Goal: Information Seeking & Learning: Compare options

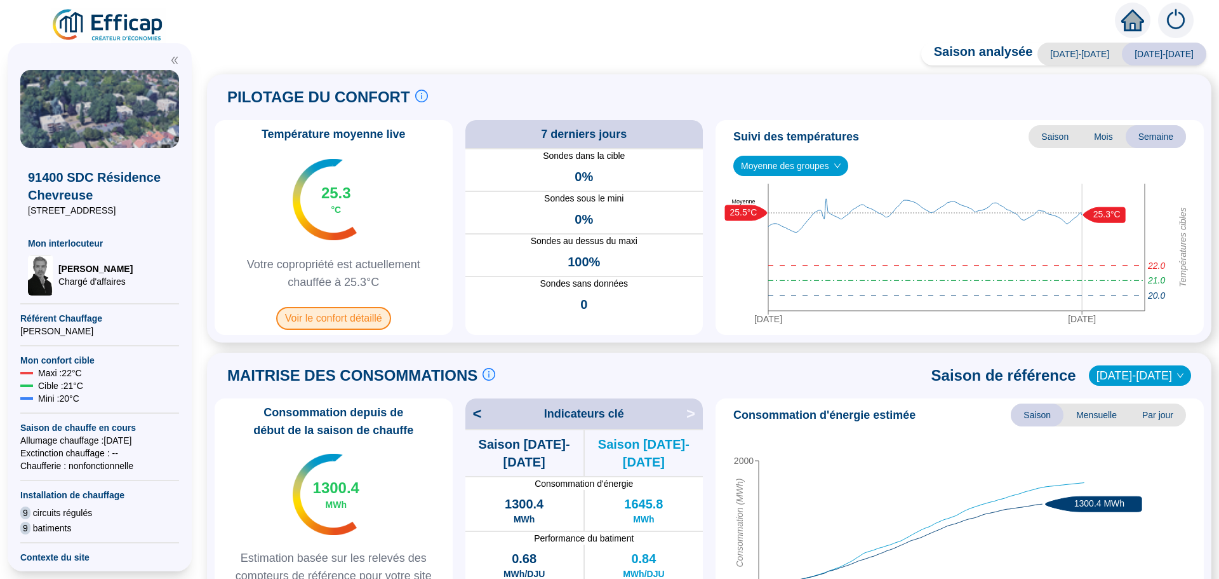
click at [368, 321] on span "Voir le confort détaillé" at bounding box center [333, 318] width 115 height 23
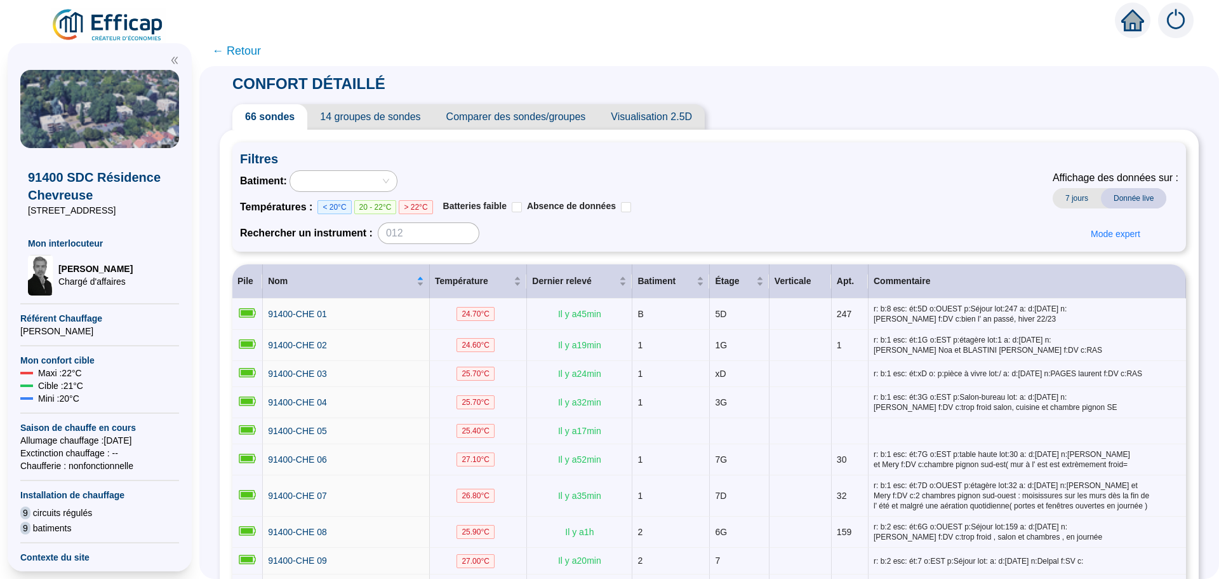
click at [523, 120] on span "Comparer des sondes/groupes" at bounding box center [516, 116] width 165 height 25
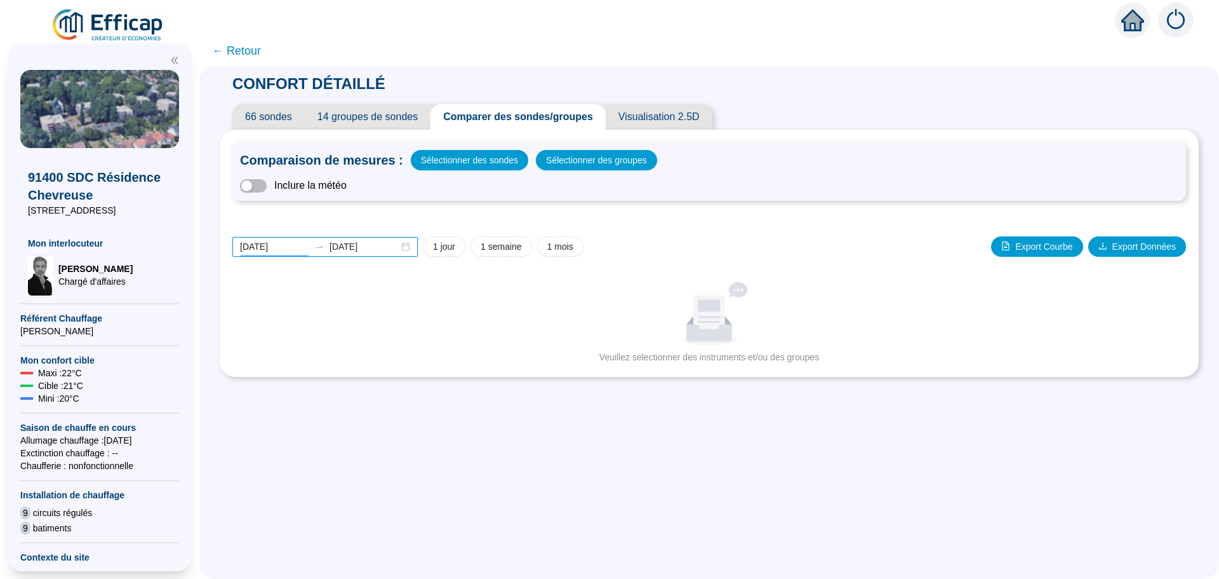
click at [295, 245] on input "[DATE]" at bounding box center [274, 246] width 69 height 13
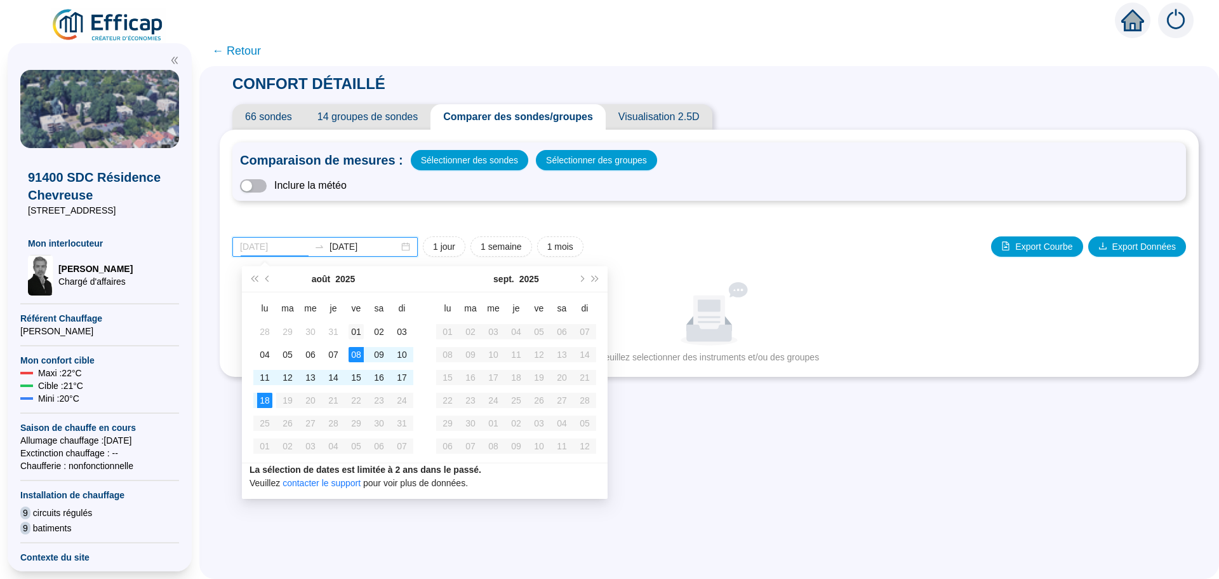
type input "[DATE]"
click at [354, 332] on div "01" at bounding box center [356, 331] width 15 height 15
type input "[DATE]"
click at [351, 373] on div "15" at bounding box center [356, 377] width 15 height 15
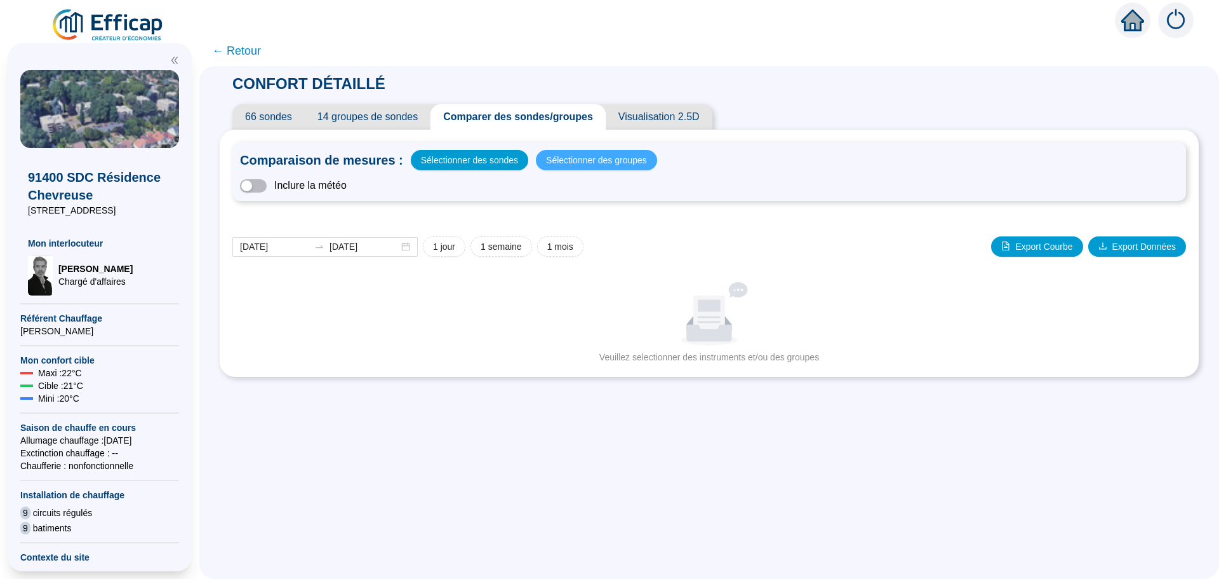
click at [598, 159] on span "Sélectionner des groupes" at bounding box center [596, 160] width 101 height 18
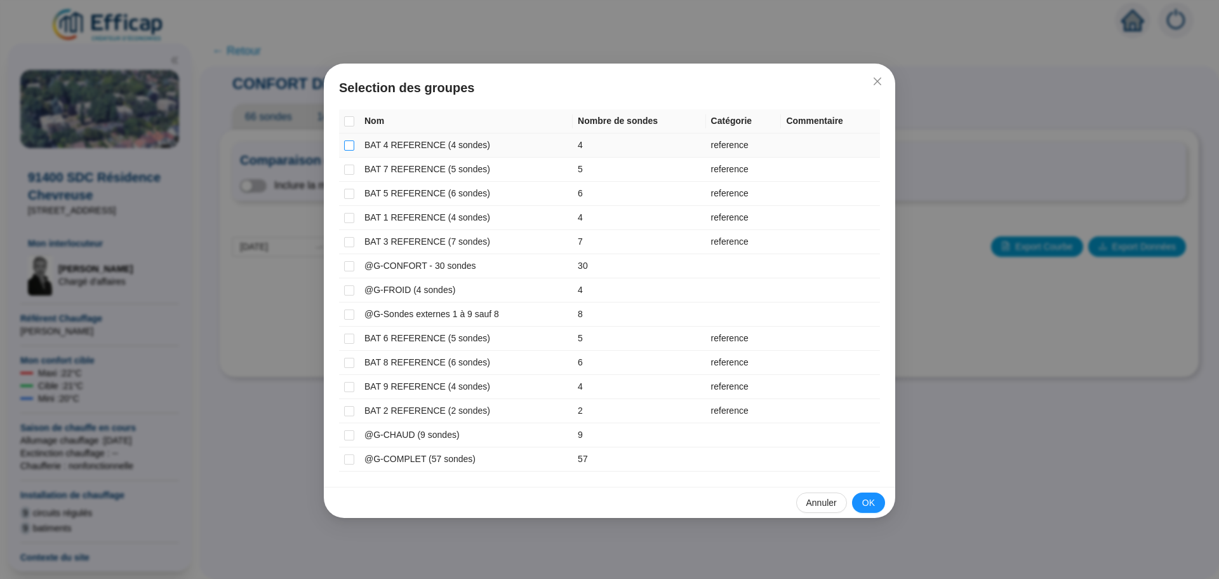
click at [352, 145] on input "checkbox" at bounding box center [349, 145] width 10 height 10
checkbox input "true"
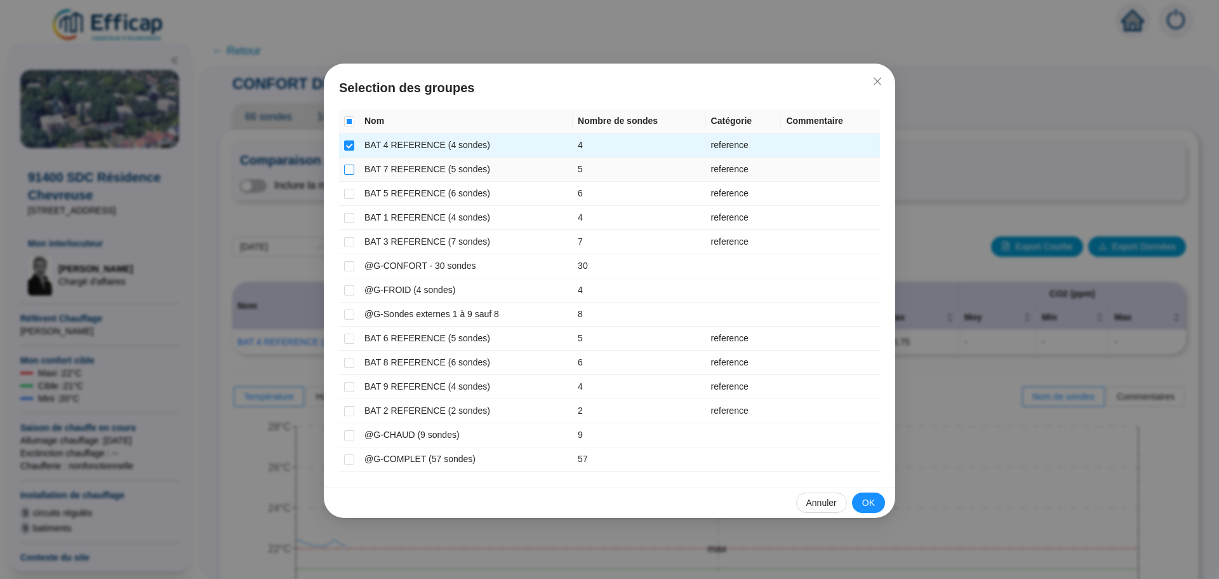
click at [353, 167] on input "checkbox" at bounding box center [349, 169] width 10 height 10
checkbox input "true"
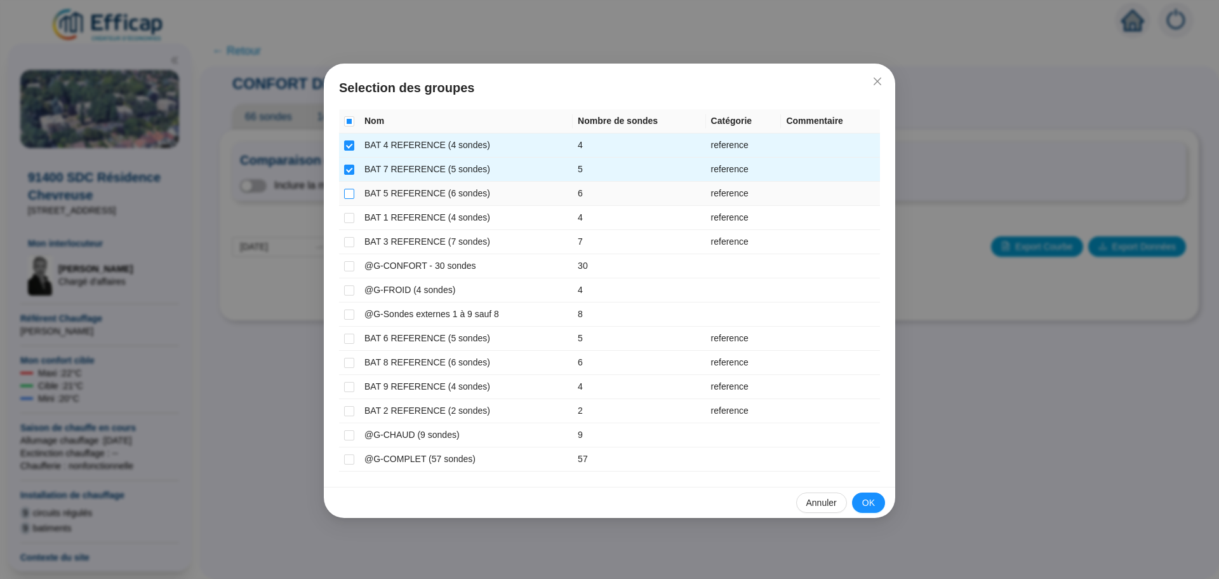
click at [353, 195] on input "checkbox" at bounding box center [349, 194] width 10 height 10
checkbox input "true"
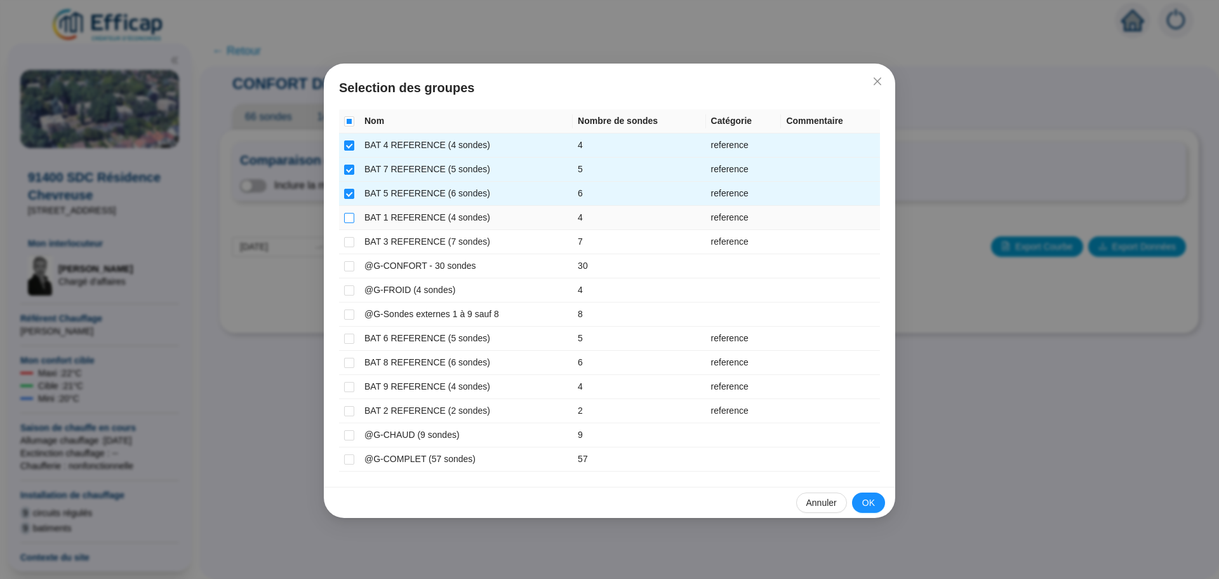
click at [349, 221] on input "checkbox" at bounding box center [349, 218] width 10 height 10
checkbox input "true"
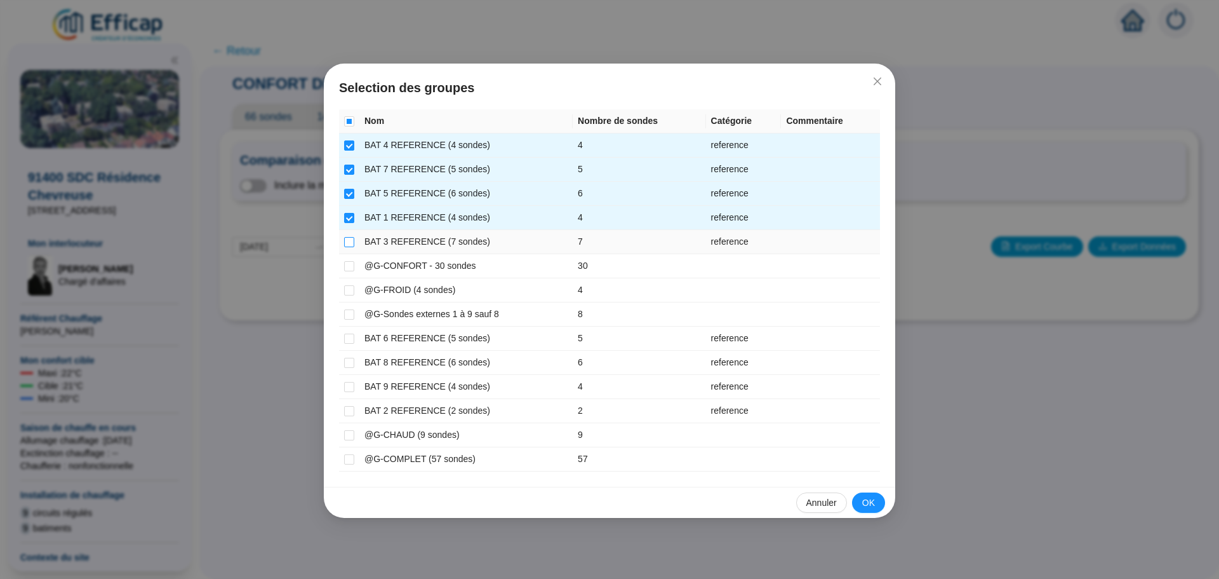
click at [351, 238] on input "checkbox" at bounding box center [349, 242] width 10 height 10
checkbox input "true"
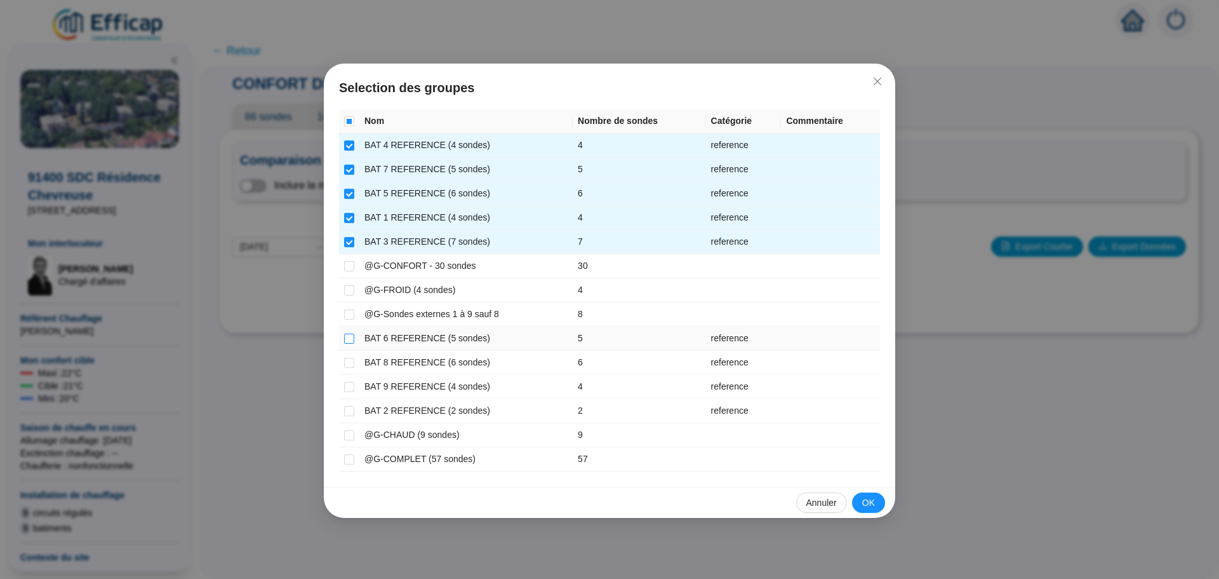
click at [347, 337] on input "checkbox" at bounding box center [349, 338] width 10 height 10
checkbox input "true"
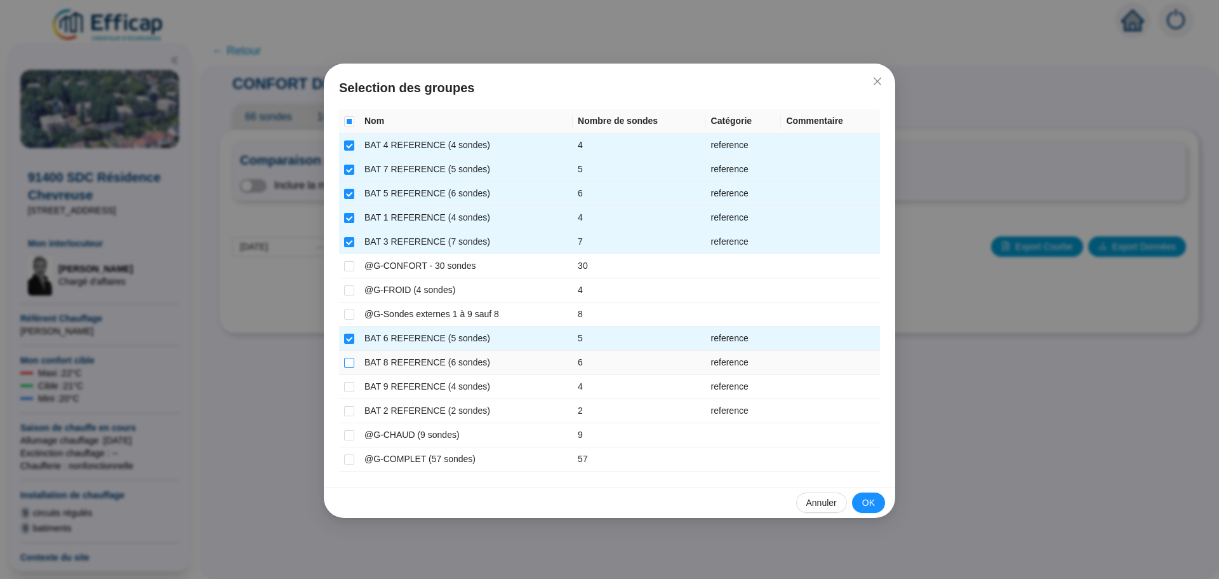
click at [350, 364] on input "checkbox" at bounding box center [349, 363] width 10 height 10
checkbox input "true"
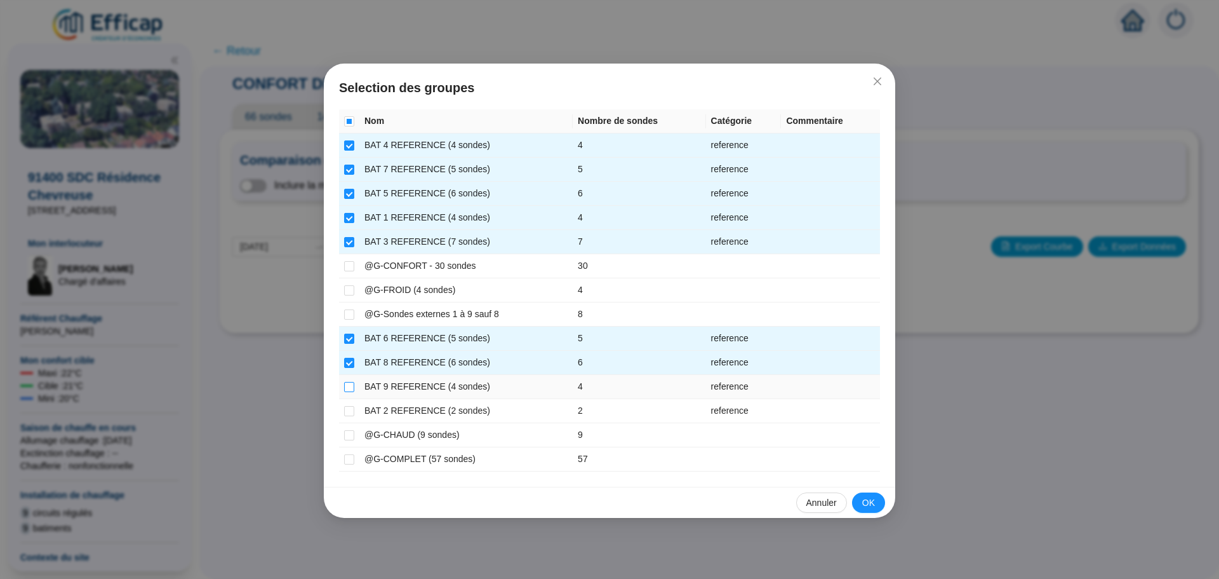
click at [350, 389] on input "checkbox" at bounding box center [349, 387] width 10 height 10
checkbox input "true"
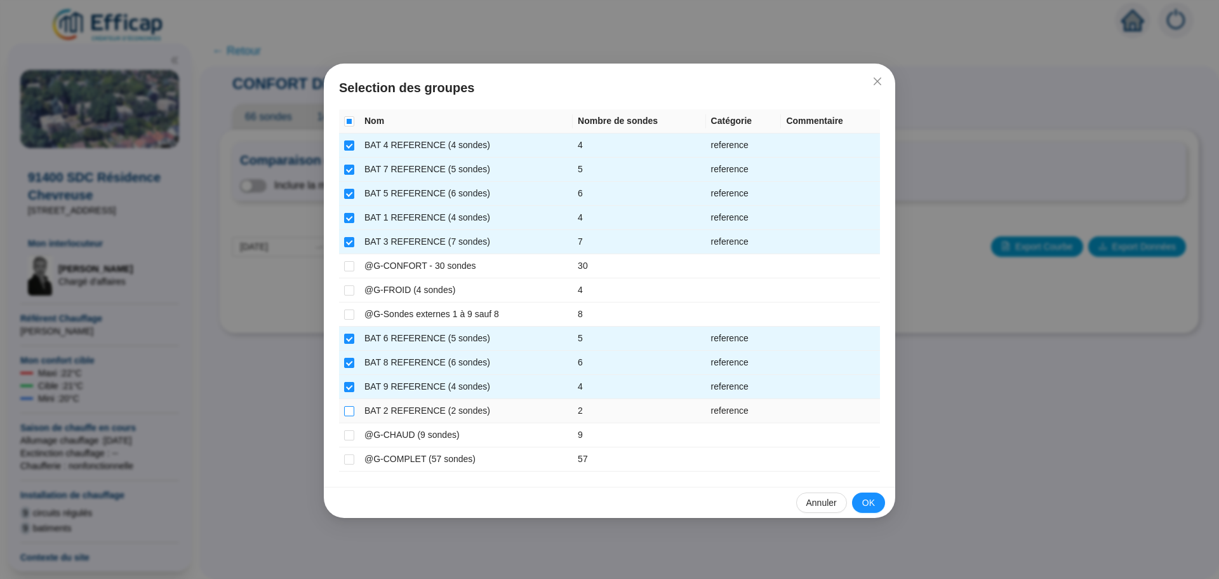
click at [346, 410] on input "checkbox" at bounding box center [349, 411] width 10 height 10
checkbox input "true"
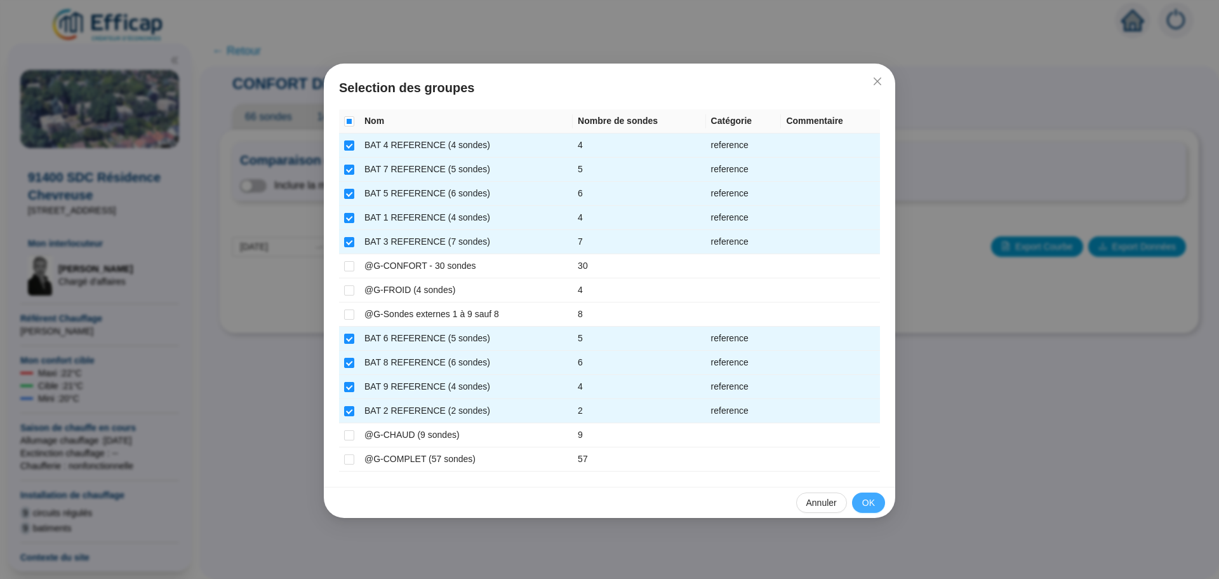
click at [863, 494] on button "OK" at bounding box center [868, 502] width 33 height 20
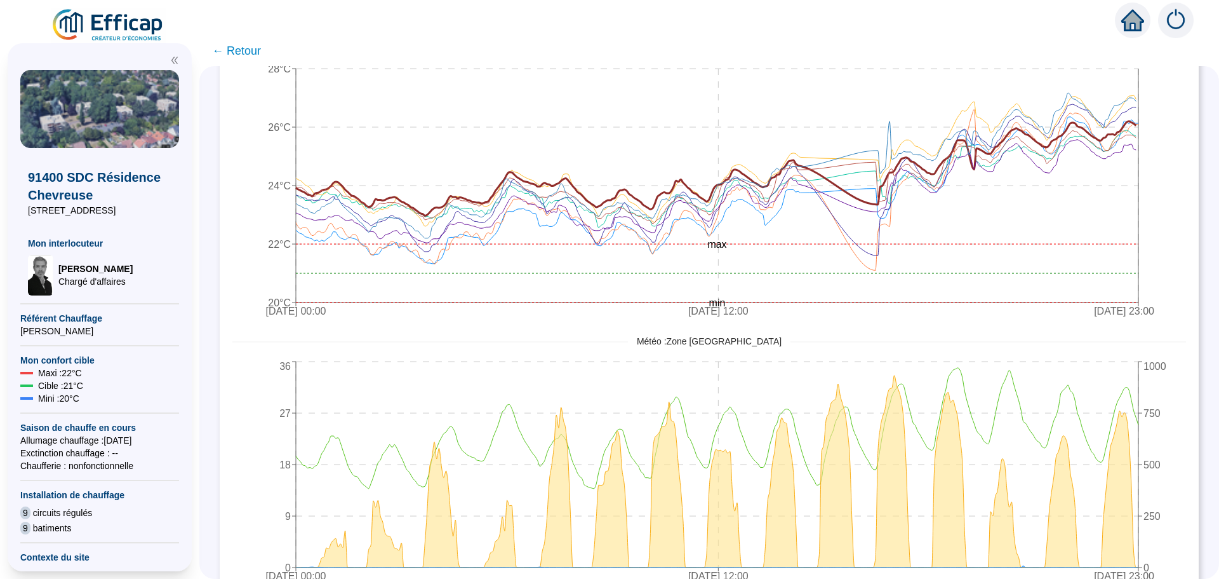
scroll to position [528, 0]
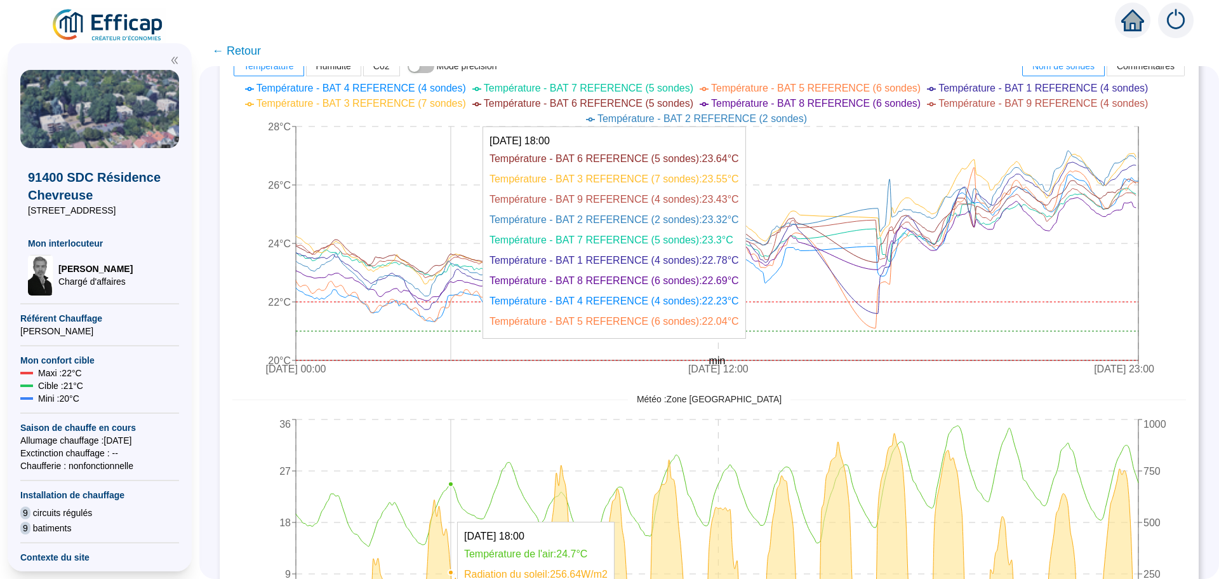
click at [461, 176] on icon "[DATE] 00:00 [DATE] 12:00 [DATE] 23:00 20°C 22°C 24°C 26°C 28°C min max" at bounding box center [699, 229] width 935 height 305
